Goal: Navigation & Orientation: Find specific page/section

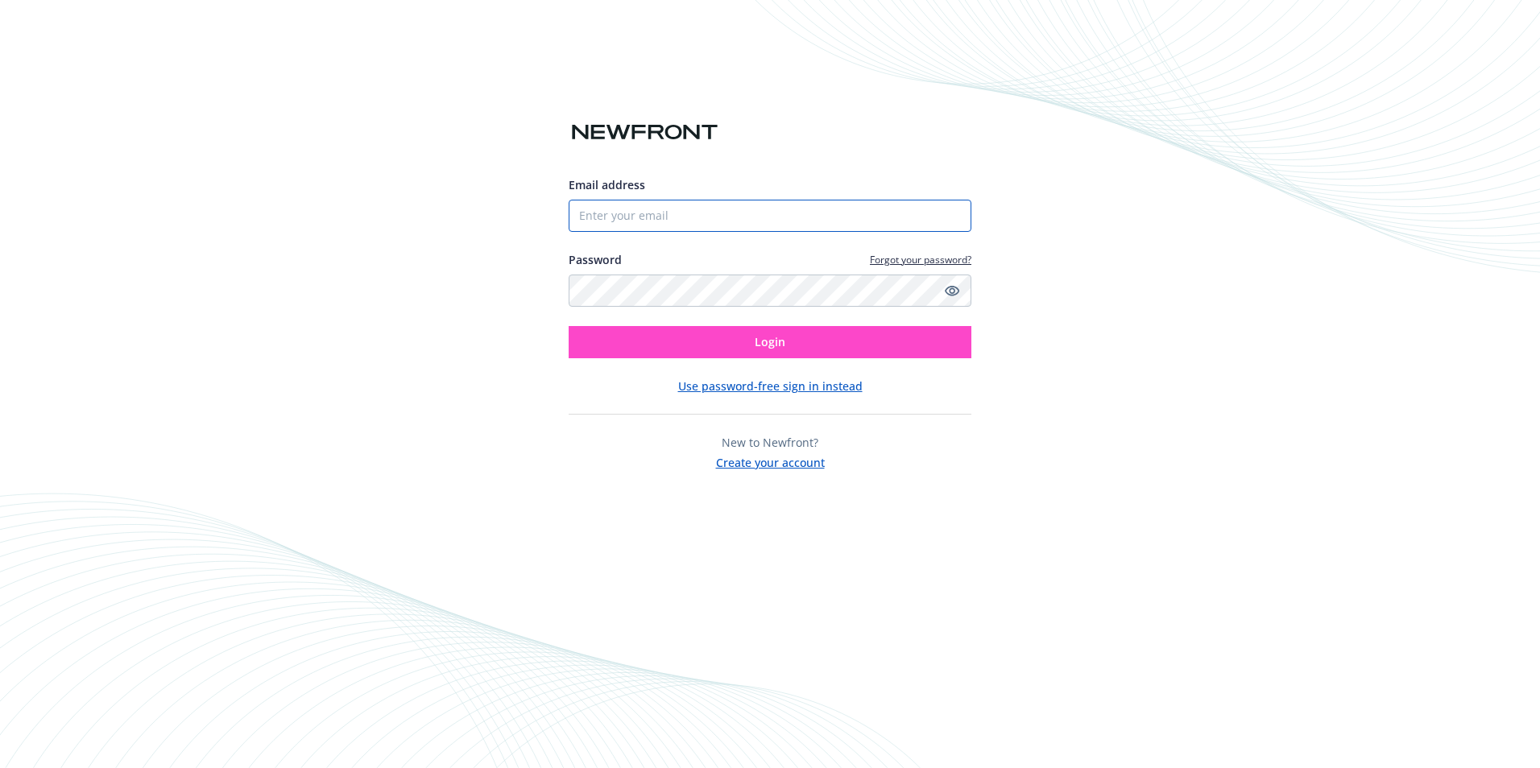
type input "6162947913"
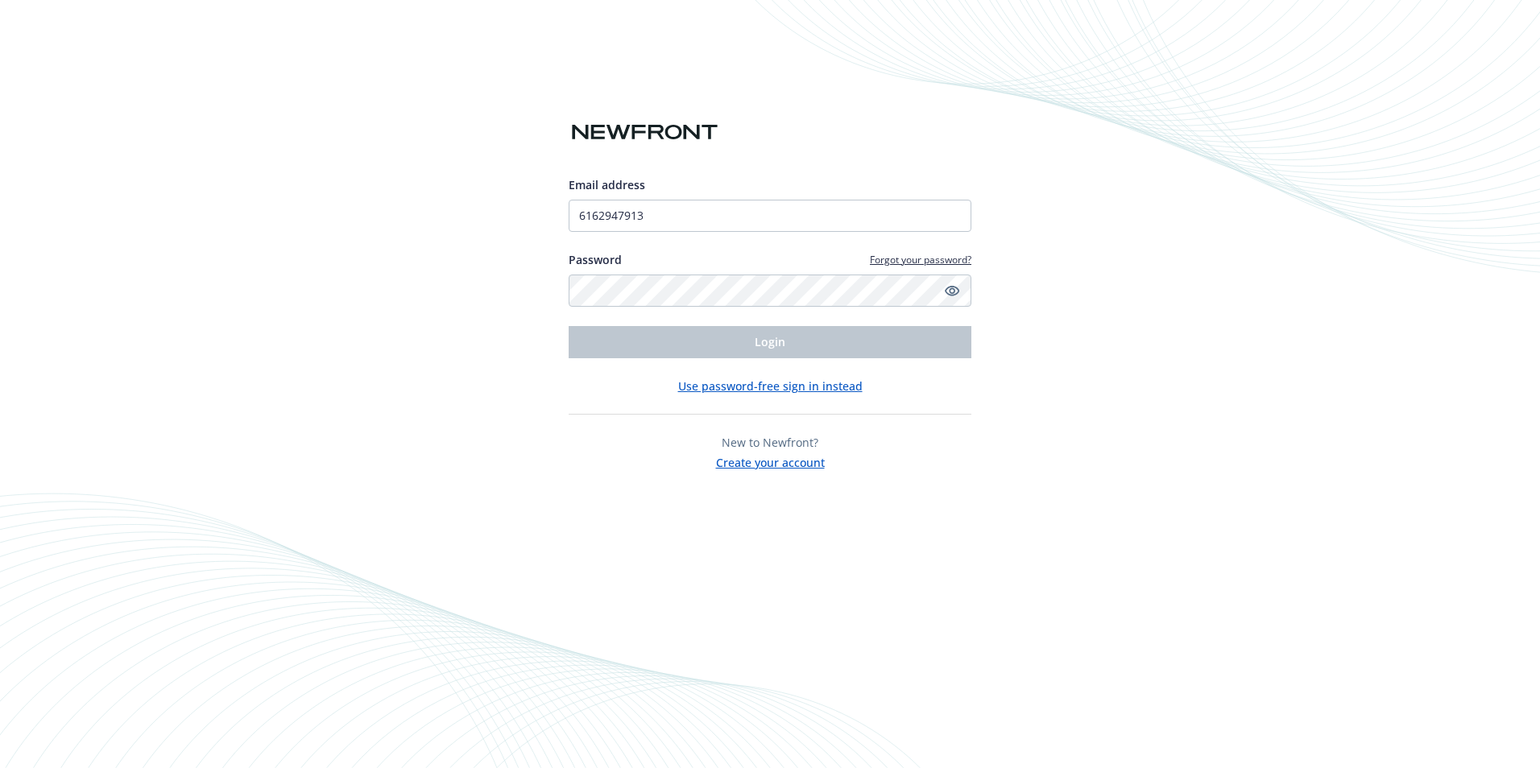
click at [458, 450] on div "Email address 6162947913 Password Forgot your password? Login Use password-free…" at bounding box center [770, 384] width 1540 height 768
click at [446, 254] on div "Email address 6162947913 Password Forgot your password? Login Use password-free…" at bounding box center [770, 384] width 1540 height 768
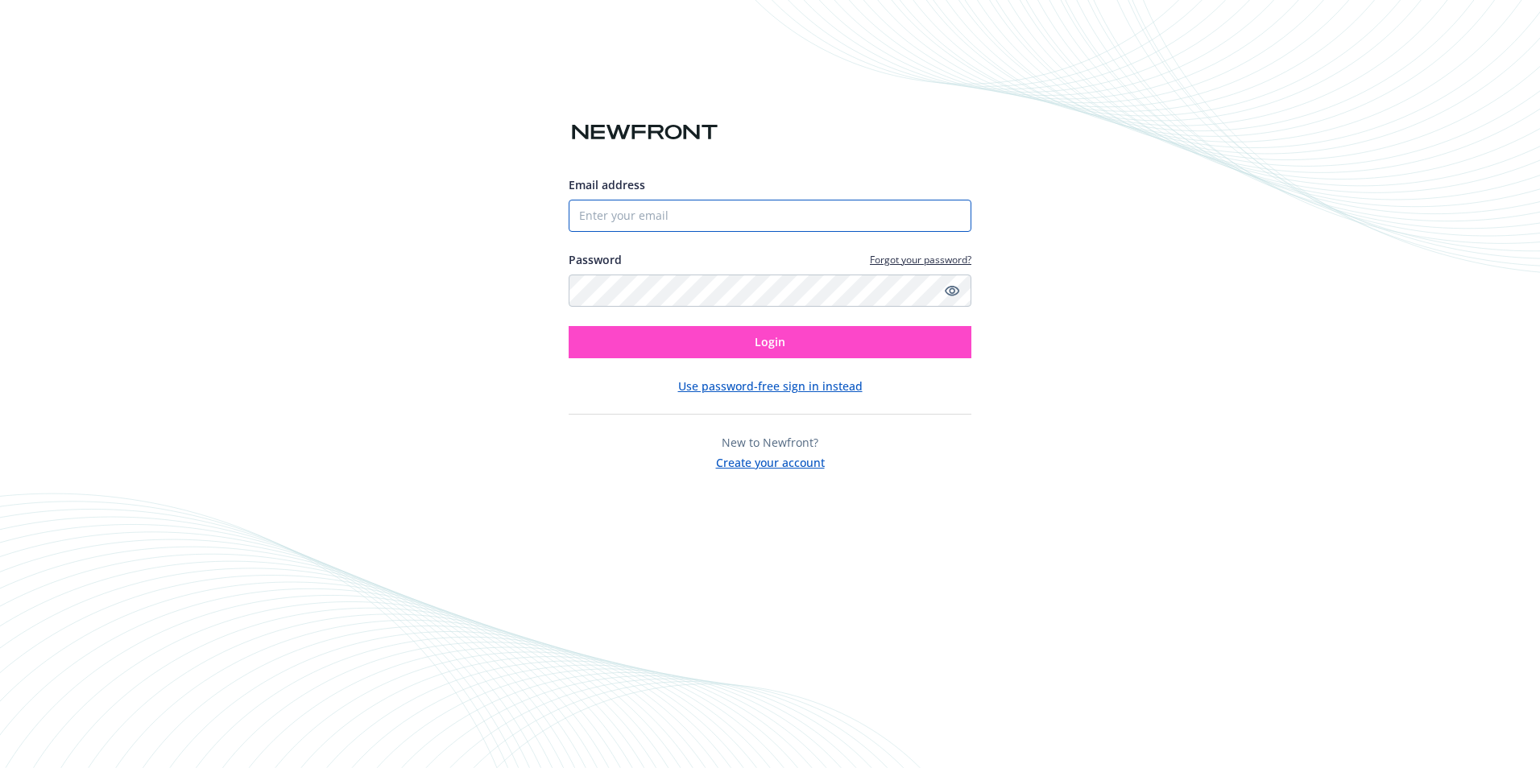
type input "6162947913"
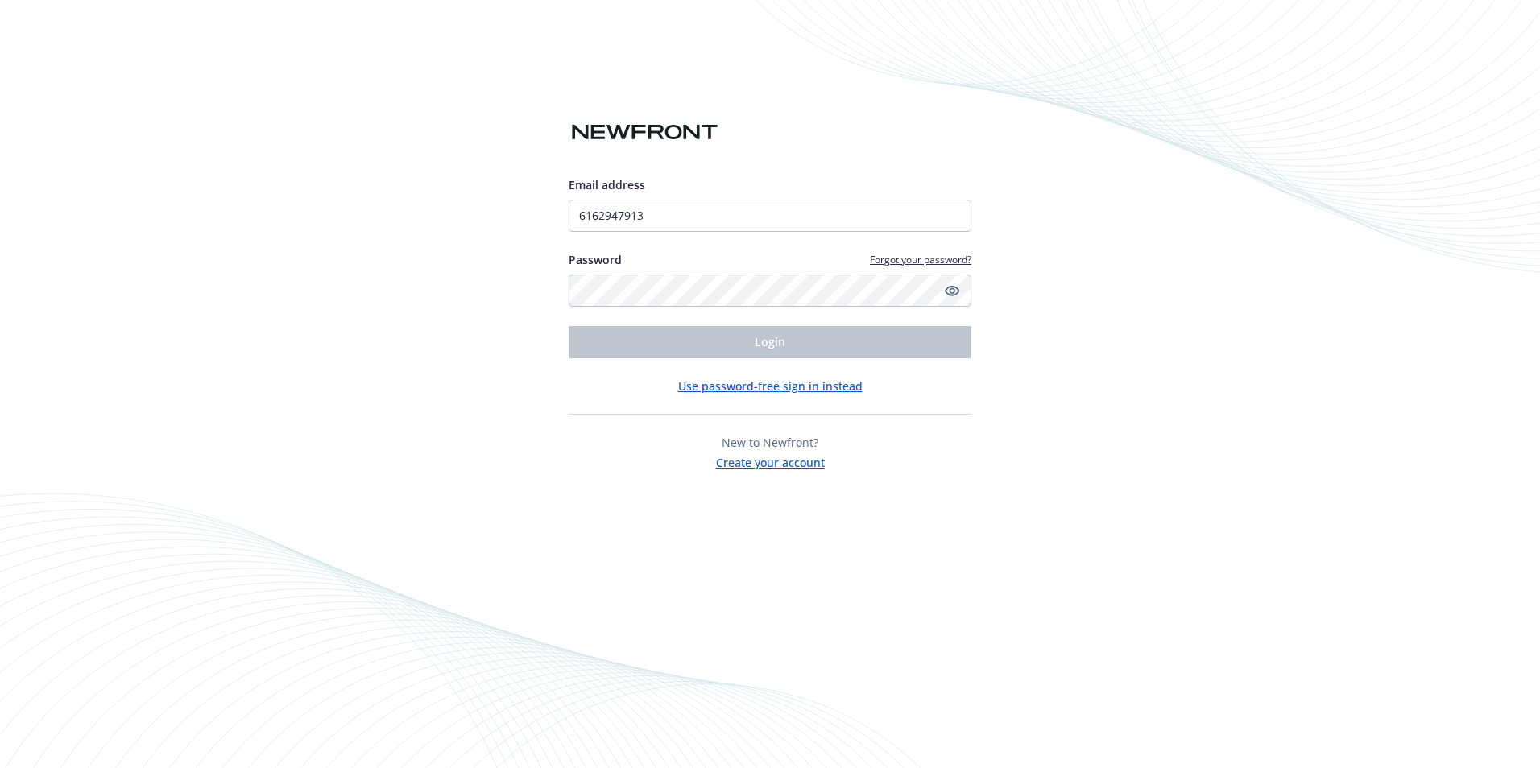
click at [788, 390] on button "Use password-free sign in instead" at bounding box center [770, 386] width 184 height 17
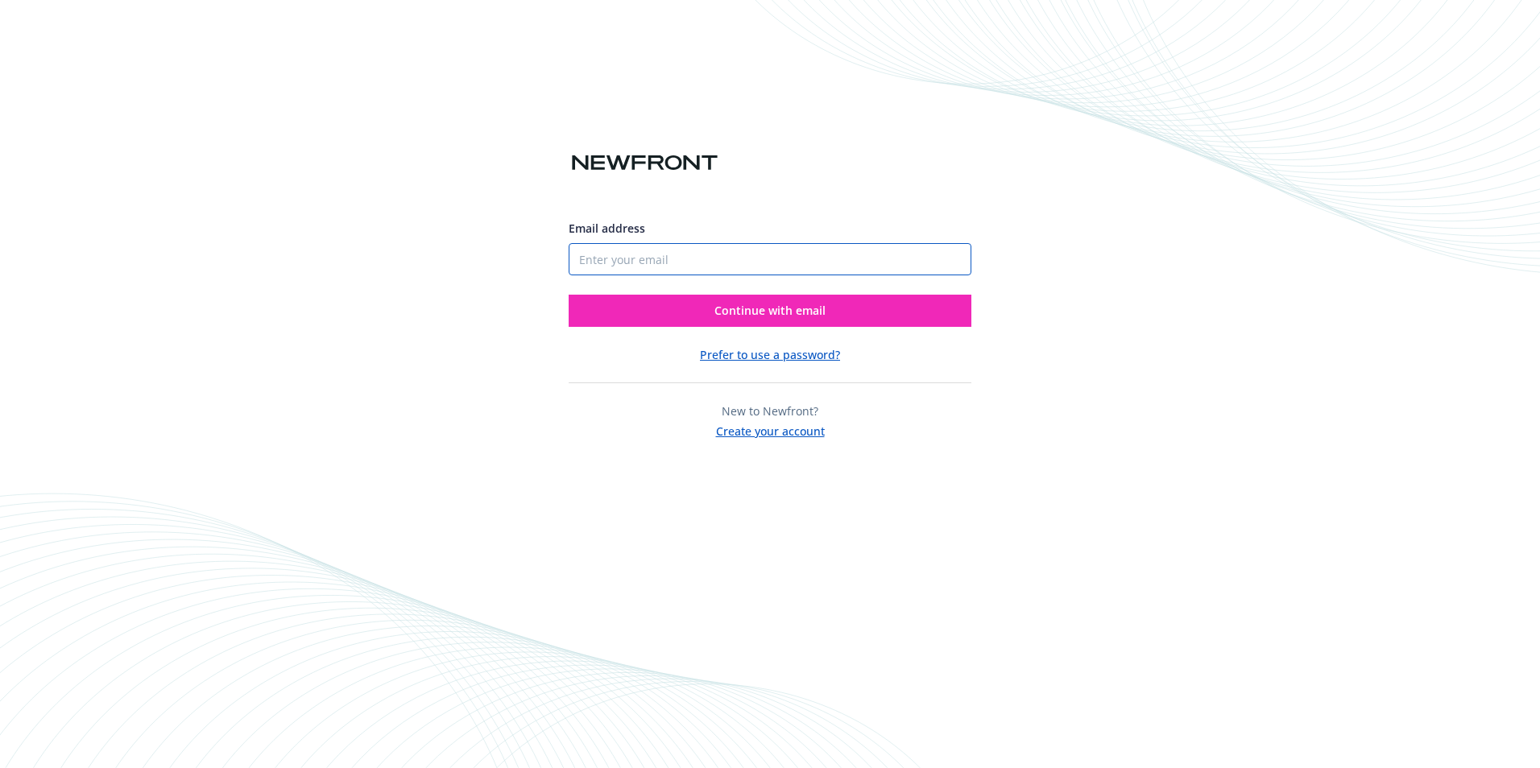
click at [681, 260] on input "Email address" at bounding box center [770, 259] width 403 height 32
type input "[EMAIL_ADDRESS][DOMAIN_NAME]"
click at [747, 308] on span "Continue with email" at bounding box center [769, 310] width 111 height 15
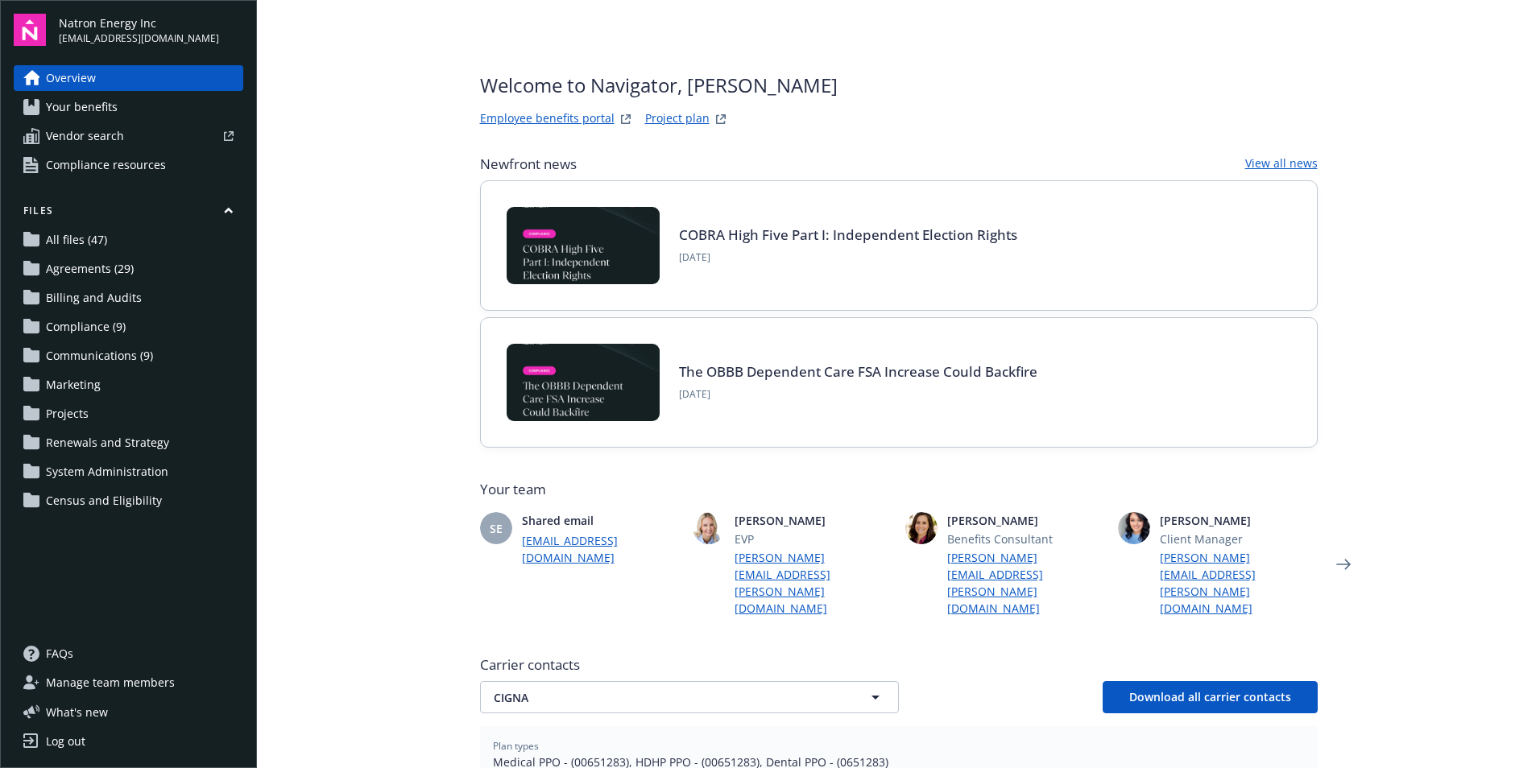
click at [82, 468] on span "System Administration" at bounding box center [107, 472] width 122 height 26
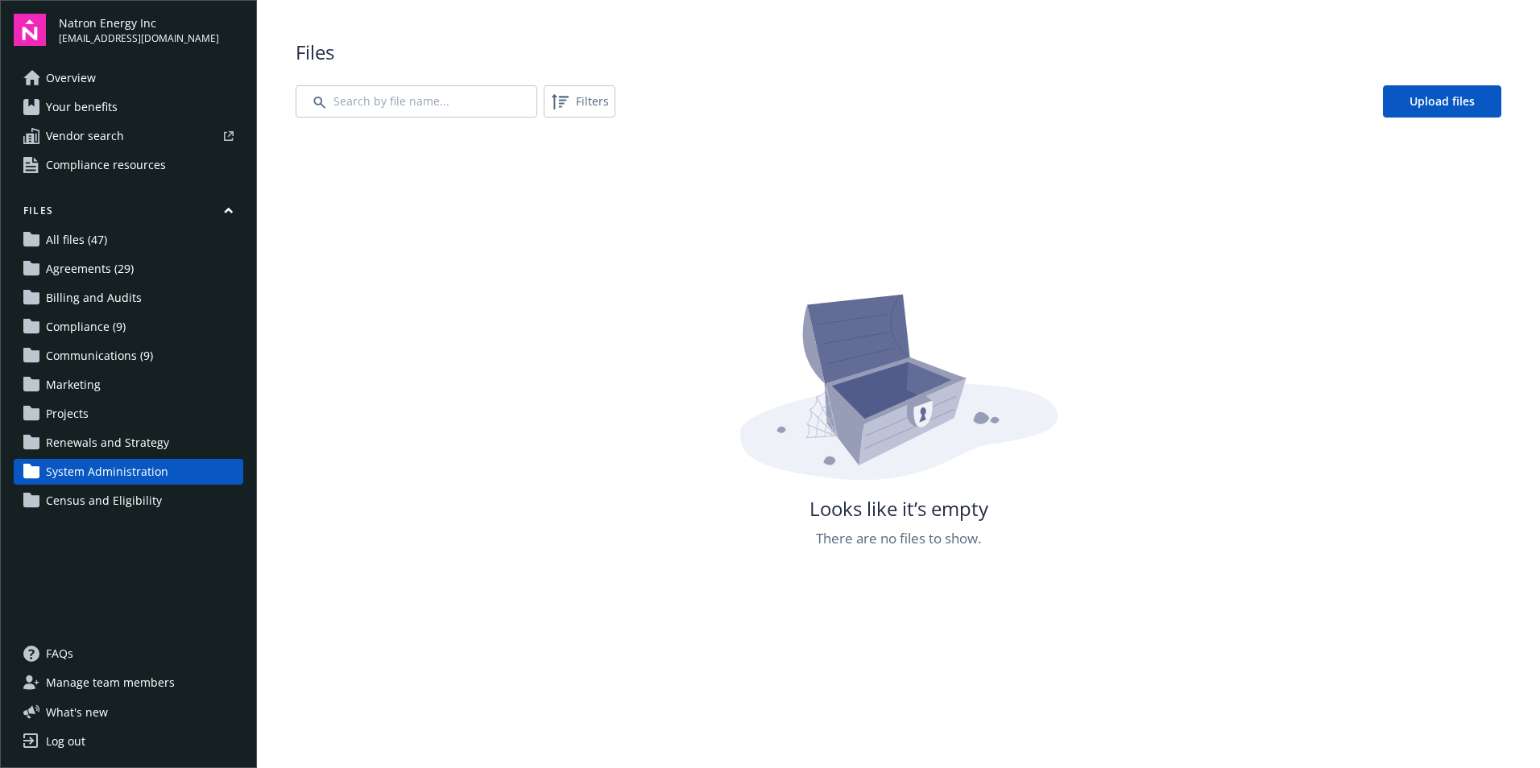
click at [79, 238] on span "All files (47)" at bounding box center [76, 240] width 61 height 26
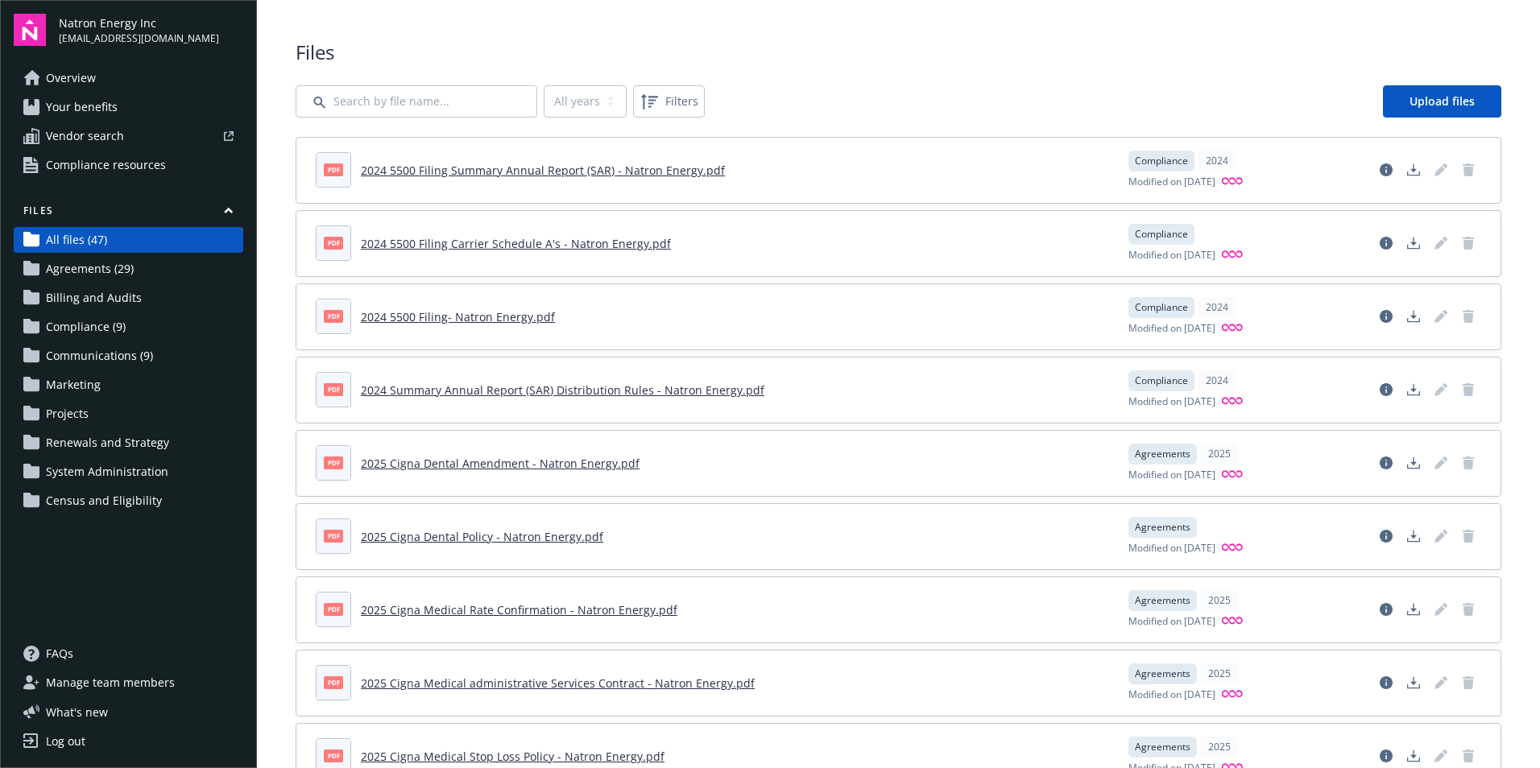
click at [66, 104] on span "Your benefits" at bounding box center [82, 107] width 72 height 26
